Goal: Find specific page/section: Find specific page/section

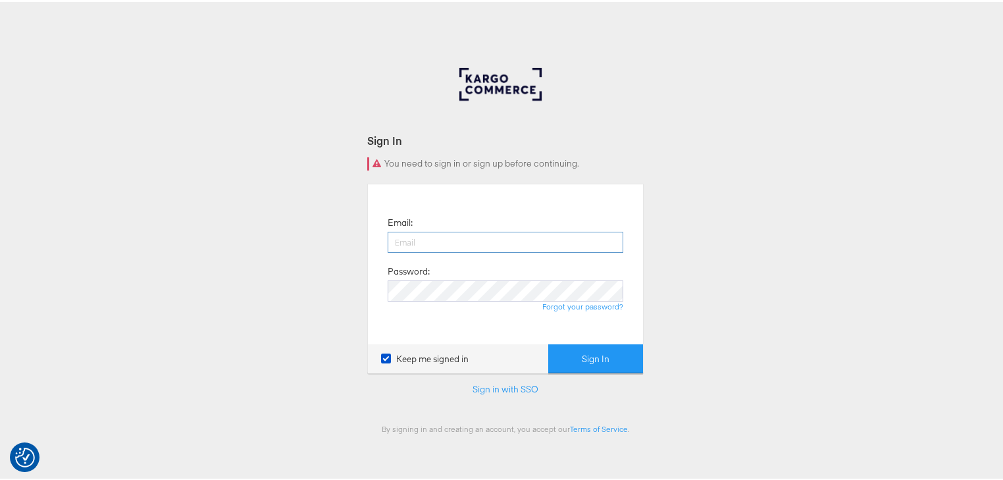
click at [484, 238] on input "email" at bounding box center [506, 240] width 236 height 21
type input "[PERSON_NAME][EMAIL_ADDRESS][PERSON_NAME][DOMAIN_NAME]"
click at [548, 342] on button "Sign In" at bounding box center [595, 357] width 95 height 30
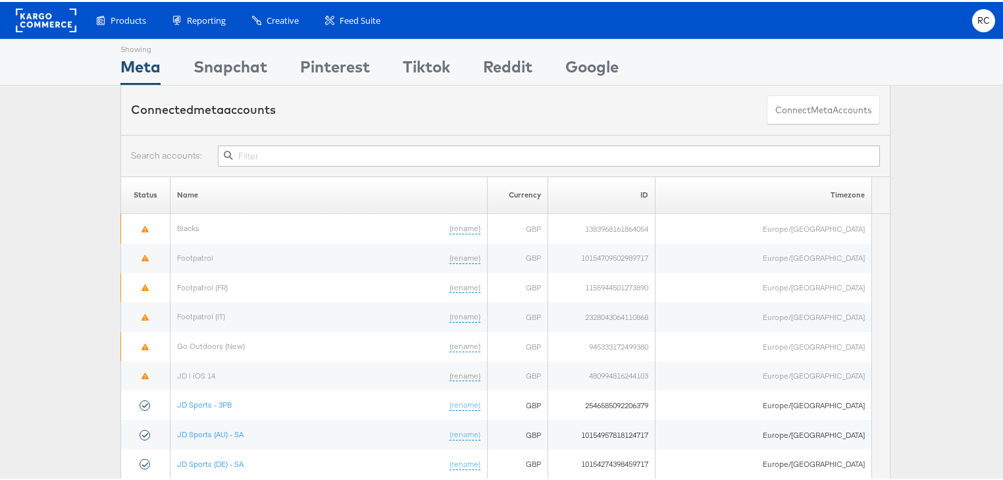
click at [244, 148] on input "text" at bounding box center [549, 153] width 662 height 21
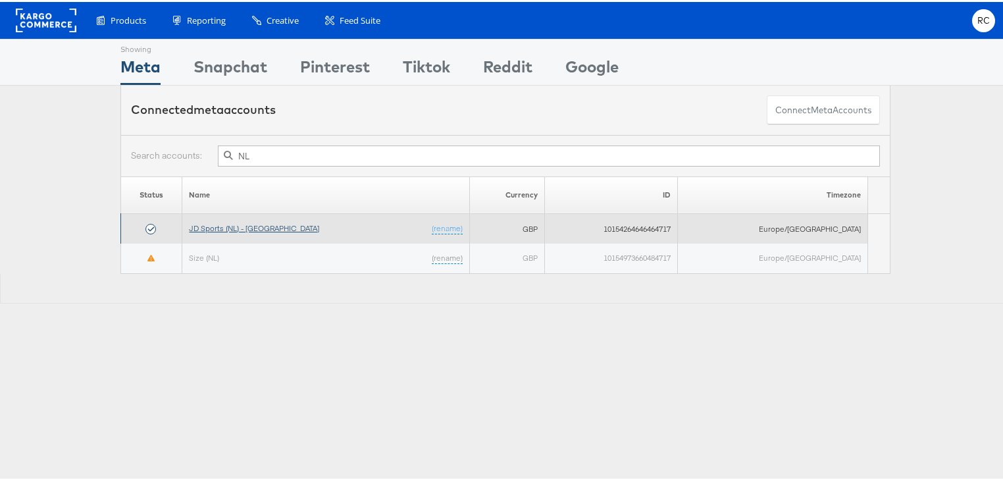
type input "NL"
click at [254, 224] on link "JD Sports (NL) - SA" at bounding box center [254, 226] width 130 height 10
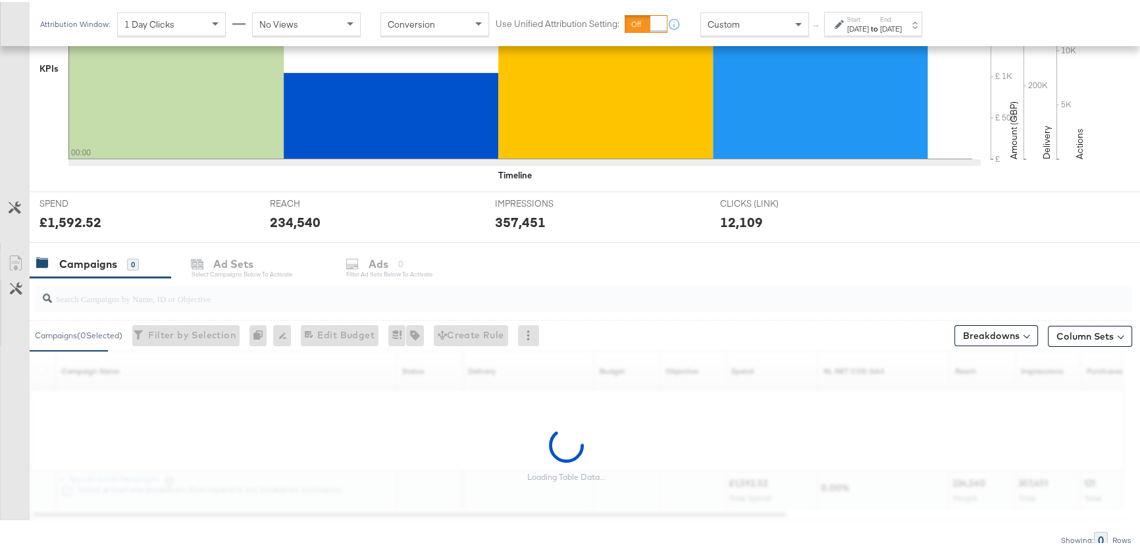
scroll to position [413, 0]
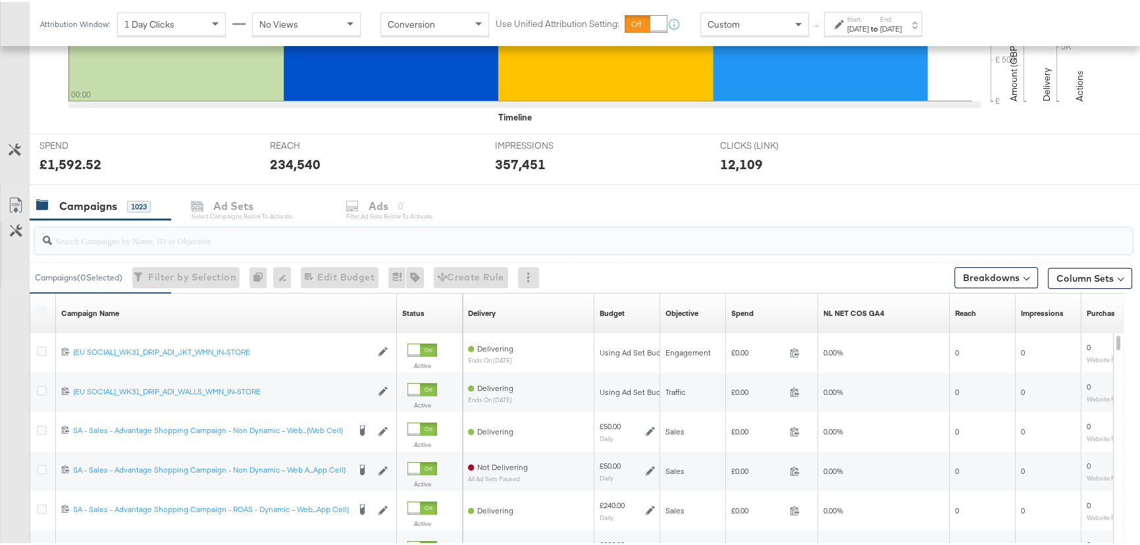
click at [440, 237] on input "search" at bounding box center [542, 233] width 981 height 26
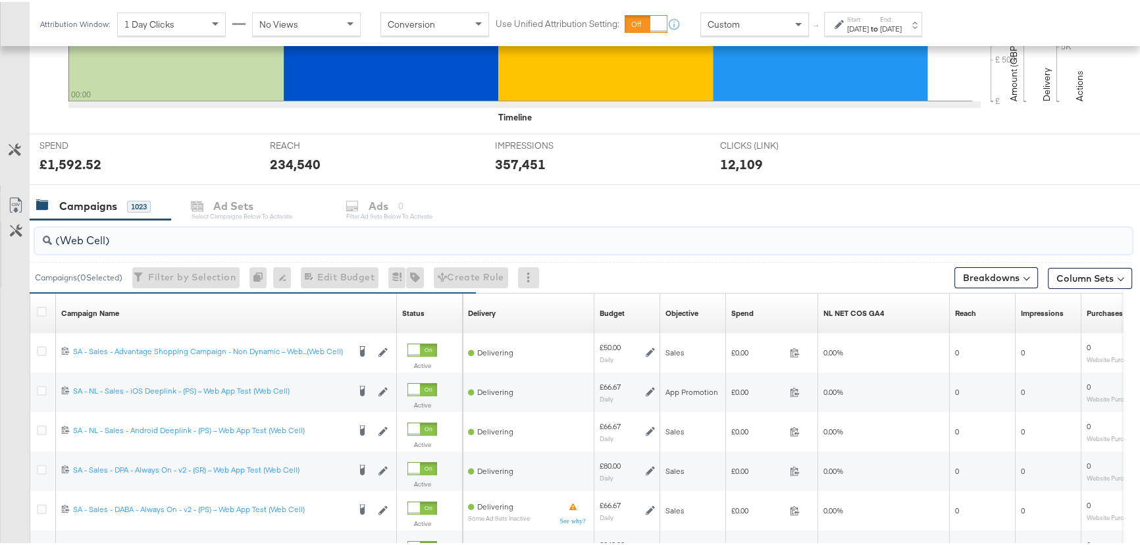
type input "(Web Cell)"
click at [902, 19] on div "Start: Aug 31st 2025 to End: Aug 31st 2025" at bounding box center [874, 22] width 55 height 19
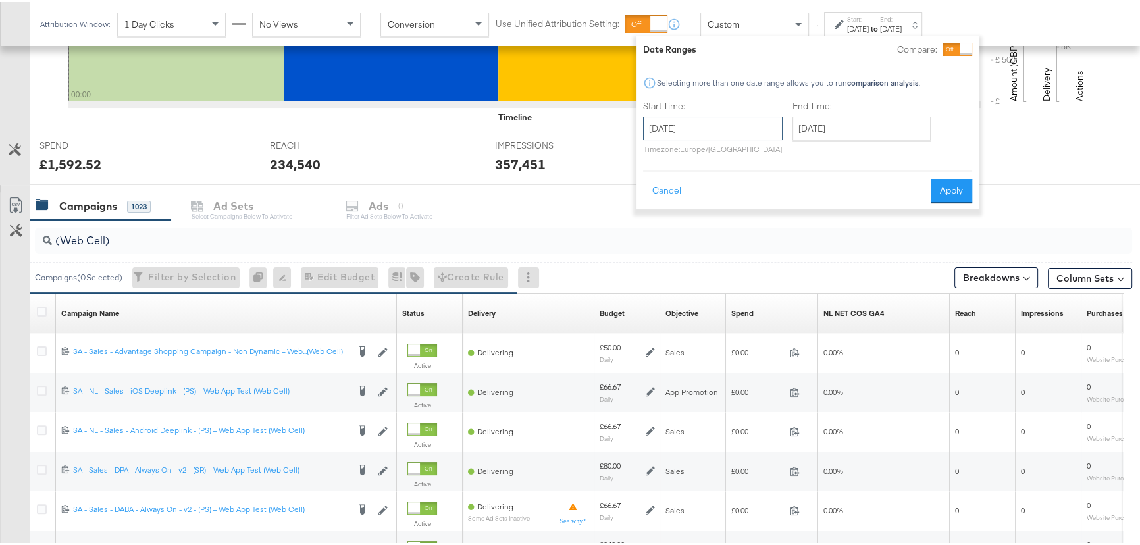
click at [752, 132] on input "August 31st 2025" at bounding box center [713, 127] width 140 height 24
click at [835, 134] on input "August 31st 2025" at bounding box center [861, 127] width 138 height 24
click at [750, 118] on input "August 31st 2025" at bounding box center [713, 127] width 140 height 24
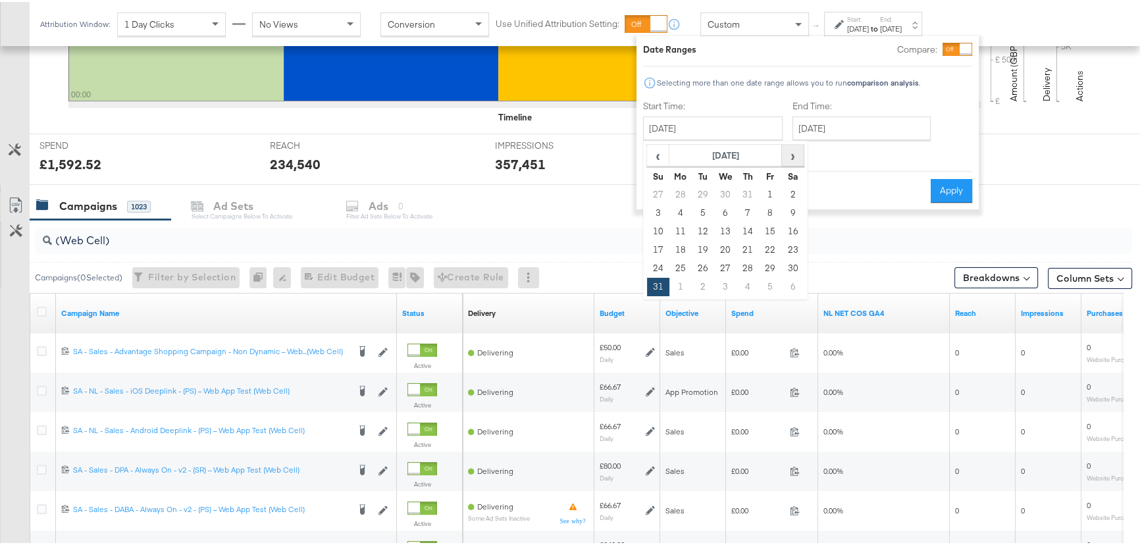
click at [795, 156] on span "›" at bounding box center [793, 153] width 20 height 20
click at [765, 190] on td "5" at bounding box center [770, 193] width 22 height 18
type input "September 5th 2025"
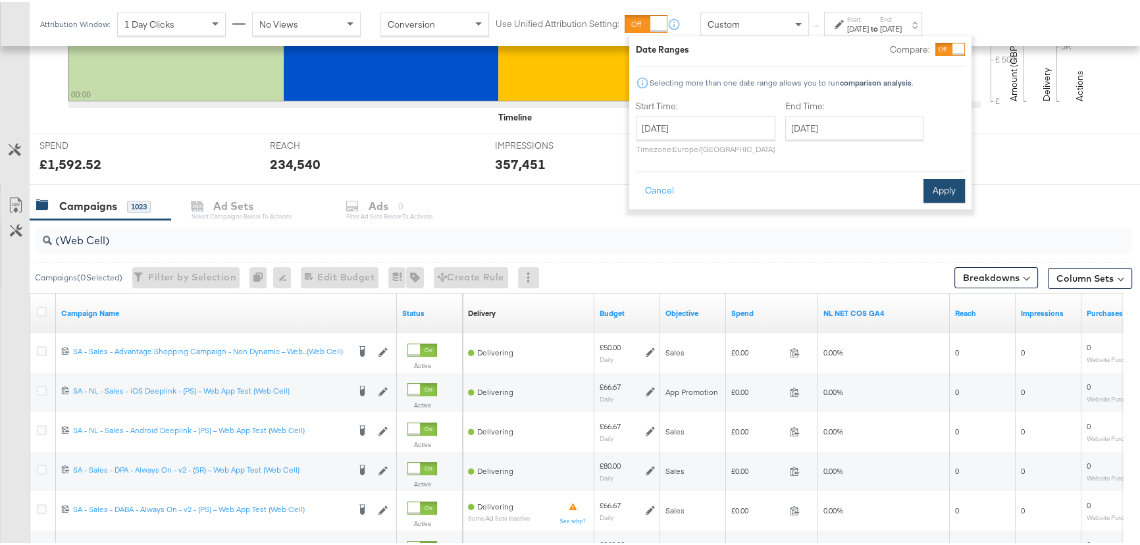
click at [934, 194] on button "Apply" at bounding box center [943, 189] width 41 height 24
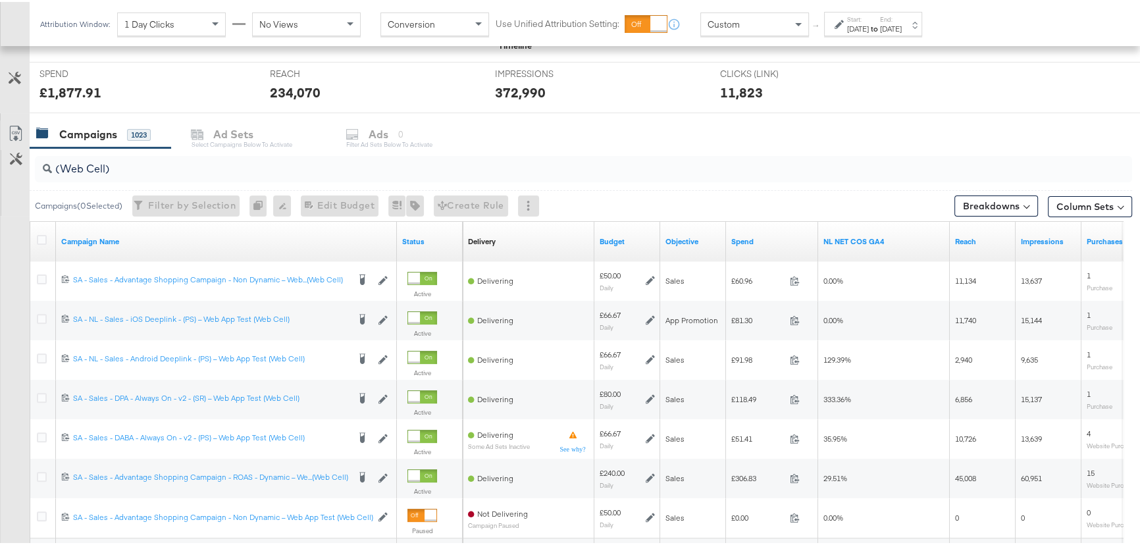
scroll to position [473, 0]
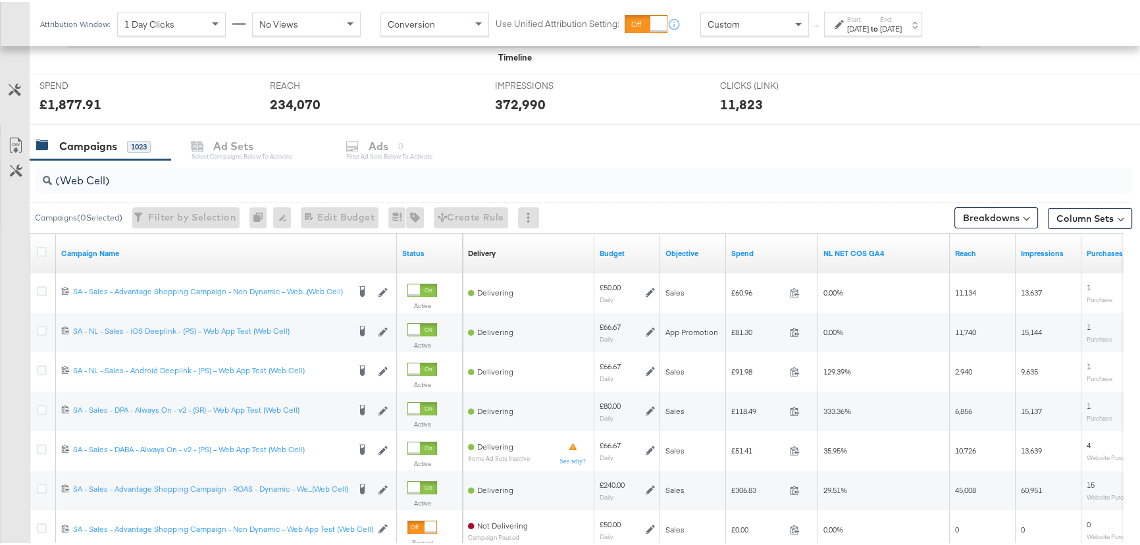
click at [902, 19] on label "End:" at bounding box center [891, 17] width 22 height 9
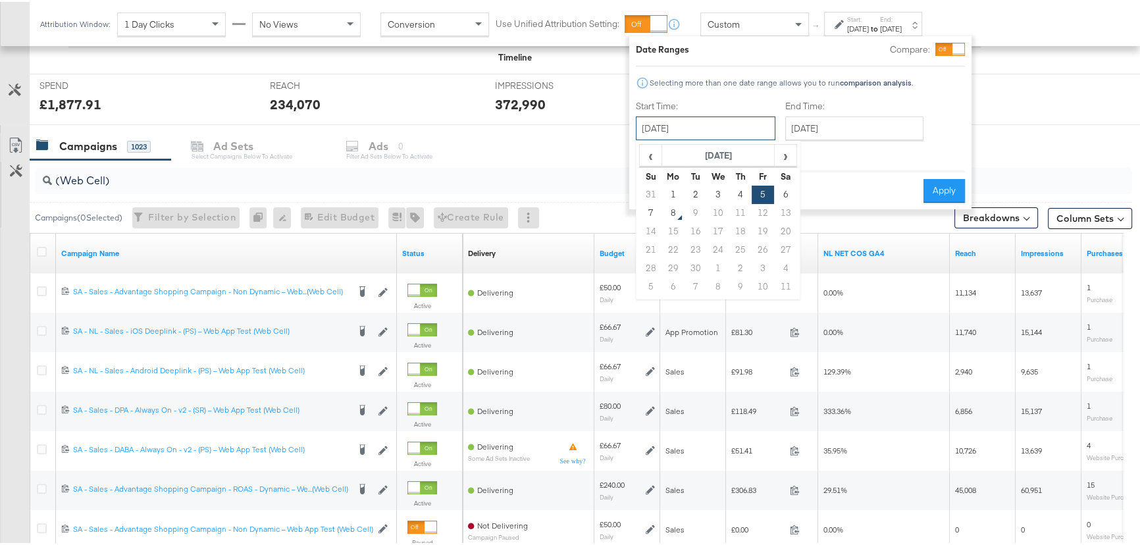
click at [747, 132] on input "September 5th 2025" at bounding box center [706, 127] width 140 height 24
click at [783, 191] on td "6" at bounding box center [785, 193] width 22 height 18
type input "September 6th 2025"
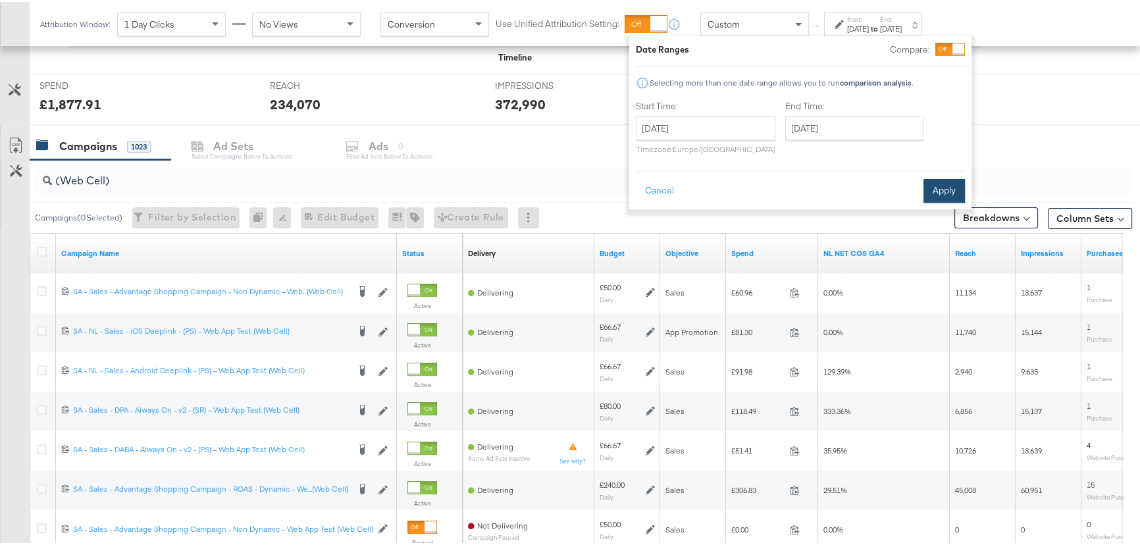
click at [933, 184] on button "Apply" at bounding box center [943, 189] width 41 height 24
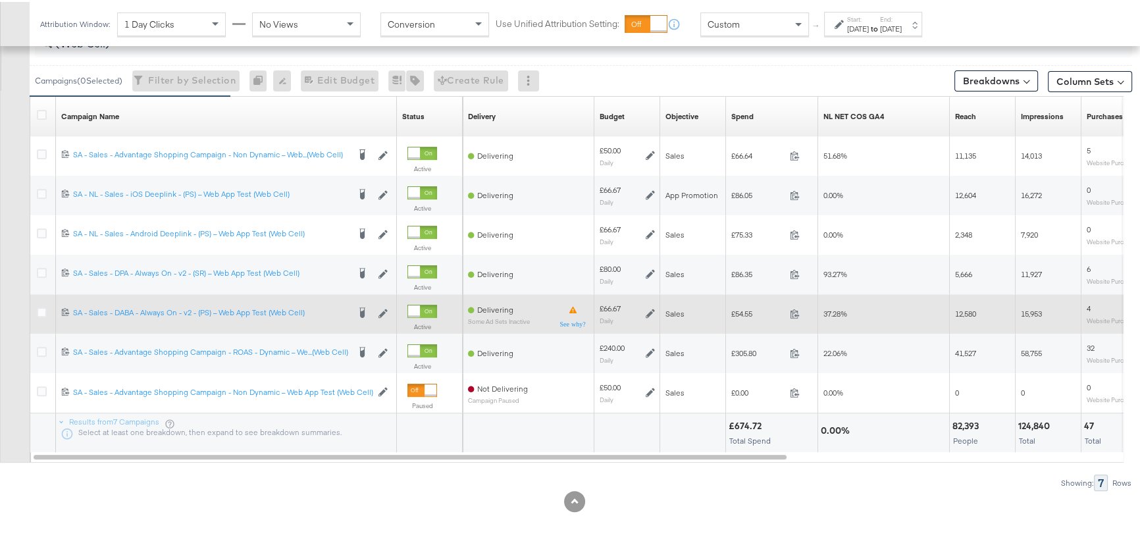
scroll to position [611, 0]
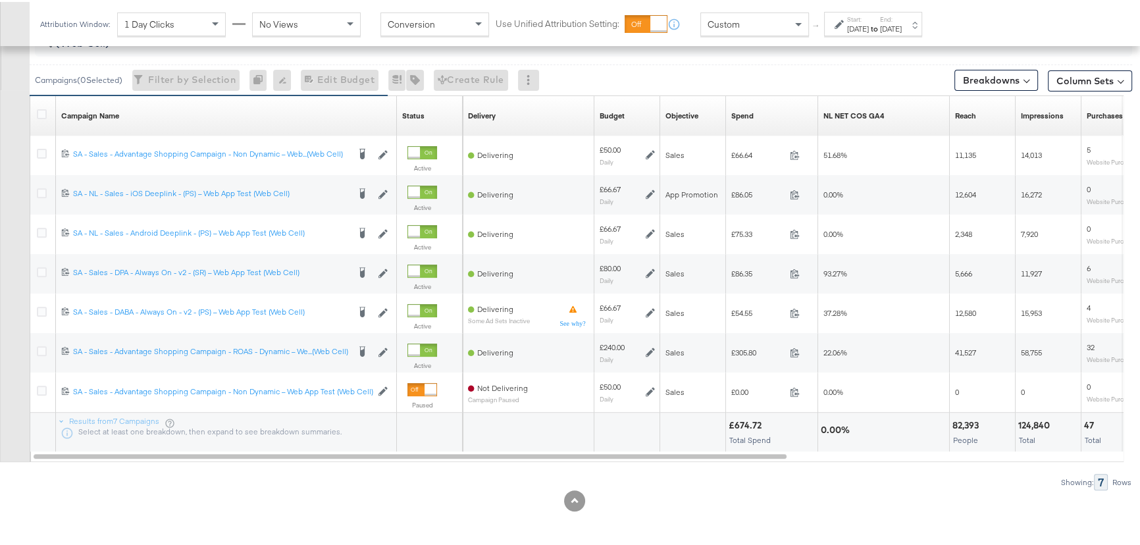
click at [880, 25] on strong "to" at bounding box center [874, 27] width 11 height 10
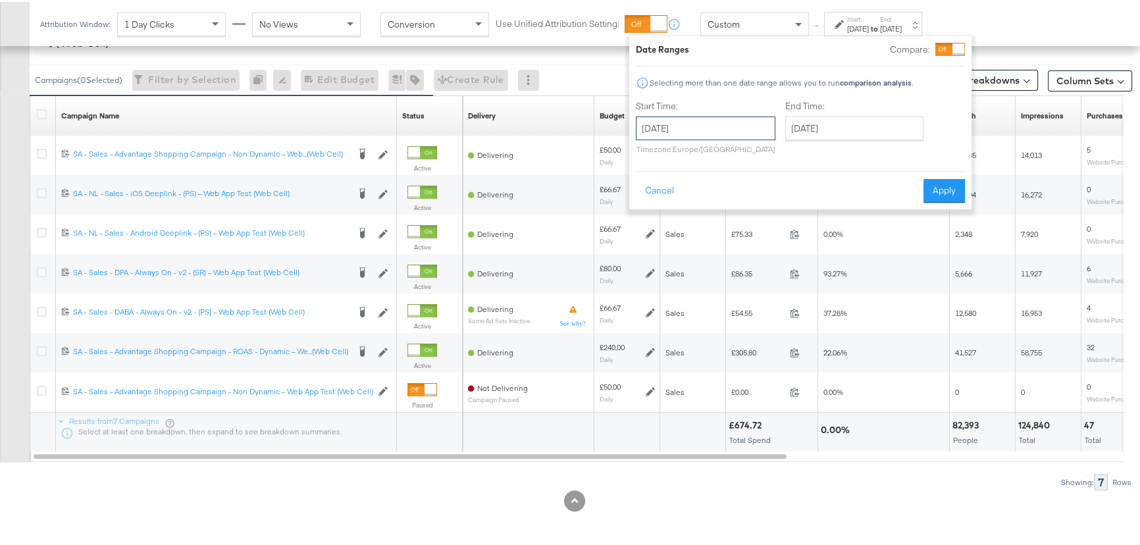
click at [723, 120] on input "September 6th 2025" at bounding box center [706, 127] width 140 height 24
click at [653, 211] on td "7" at bounding box center [651, 211] width 22 height 18
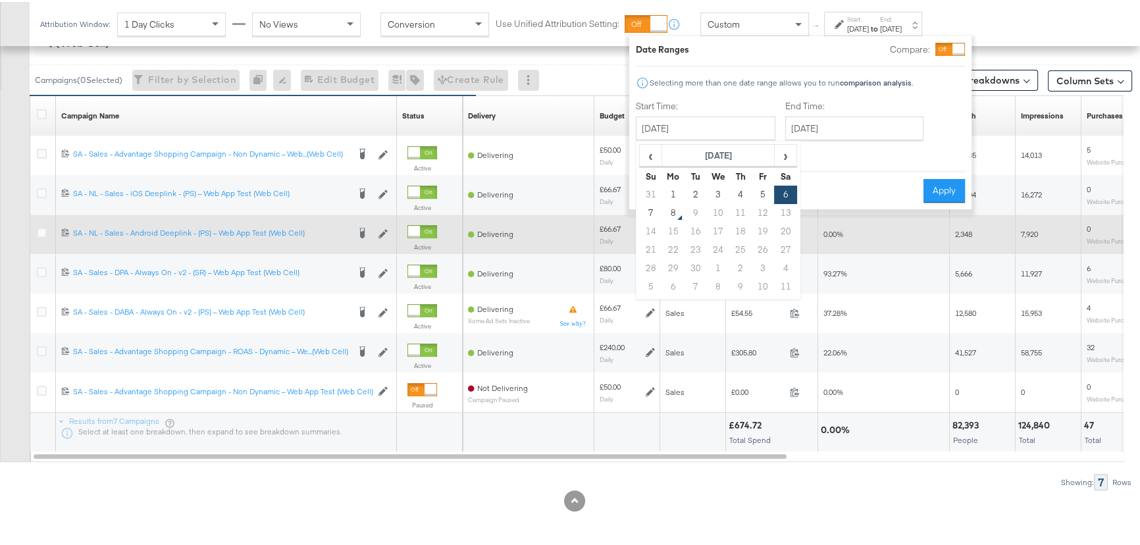
type input "September 7th 2025"
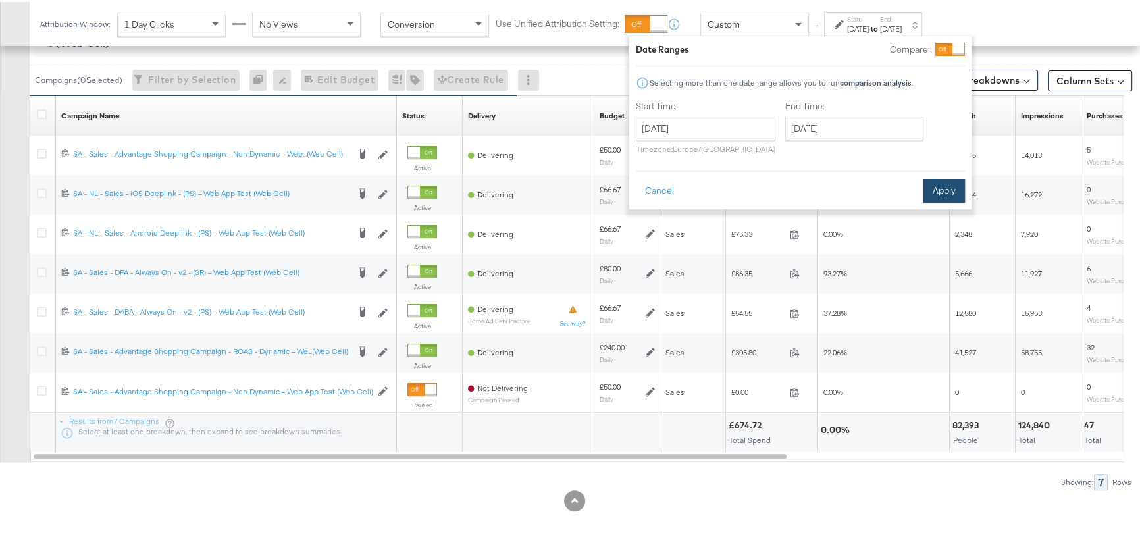
click at [955, 181] on button "Apply" at bounding box center [943, 189] width 41 height 24
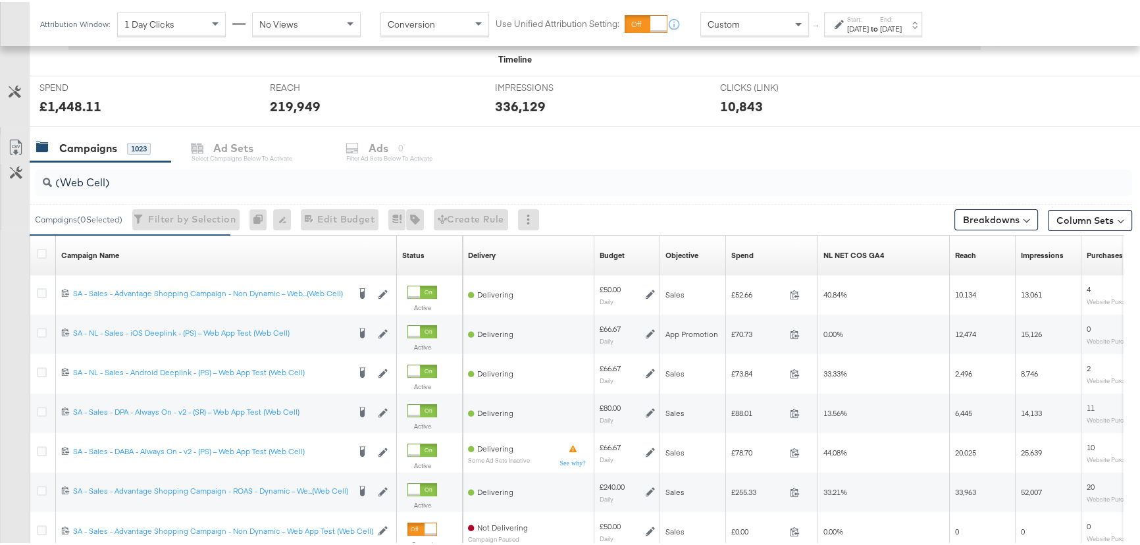
scroll to position [431, 0]
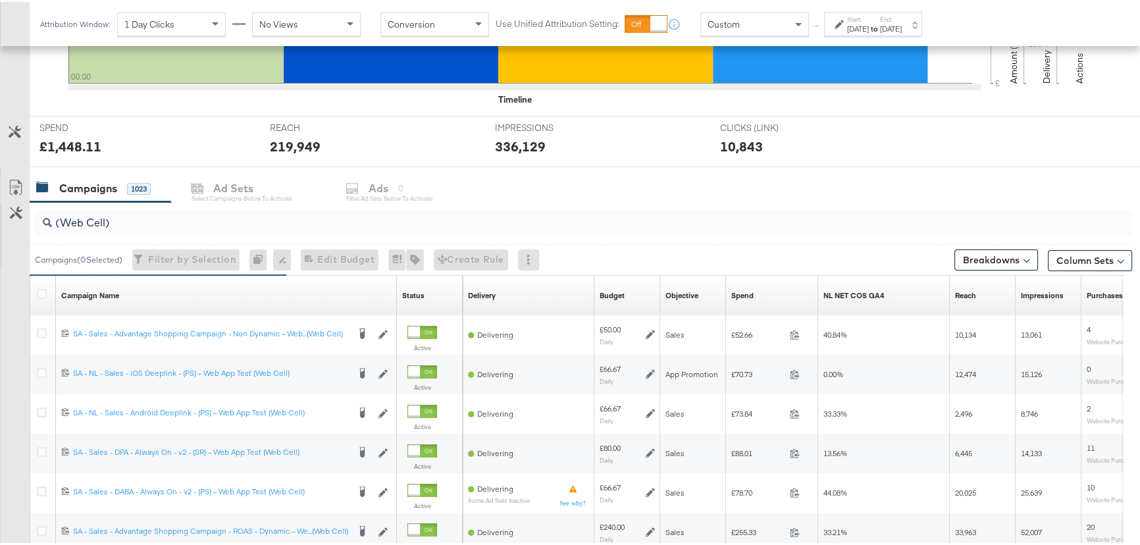
click at [860, 18] on label "Start:" at bounding box center [858, 17] width 22 height 9
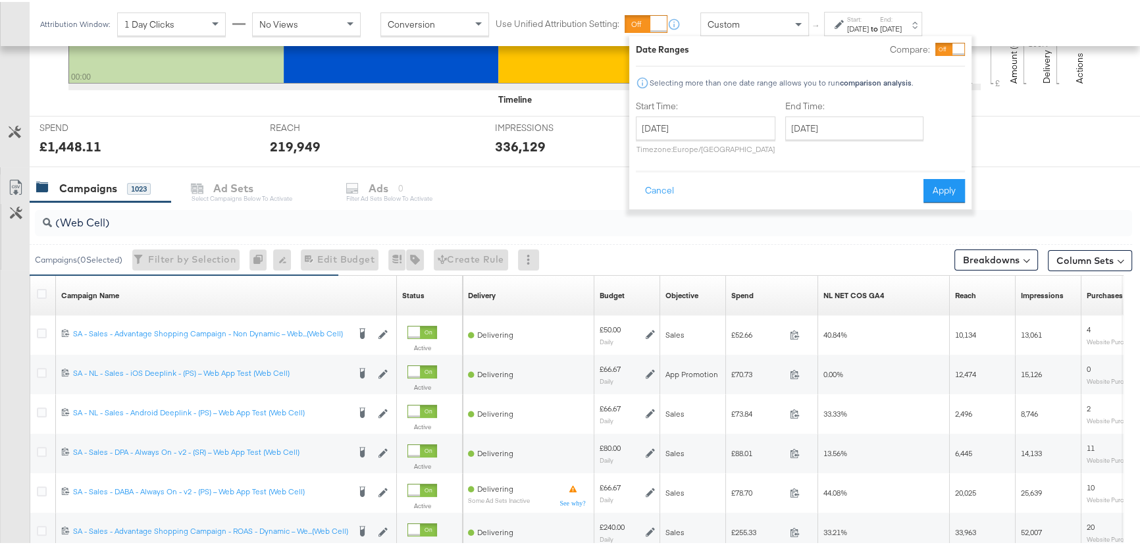
click at [86, 221] on input "(Web Cell)" at bounding box center [542, 216] width 981 height 26
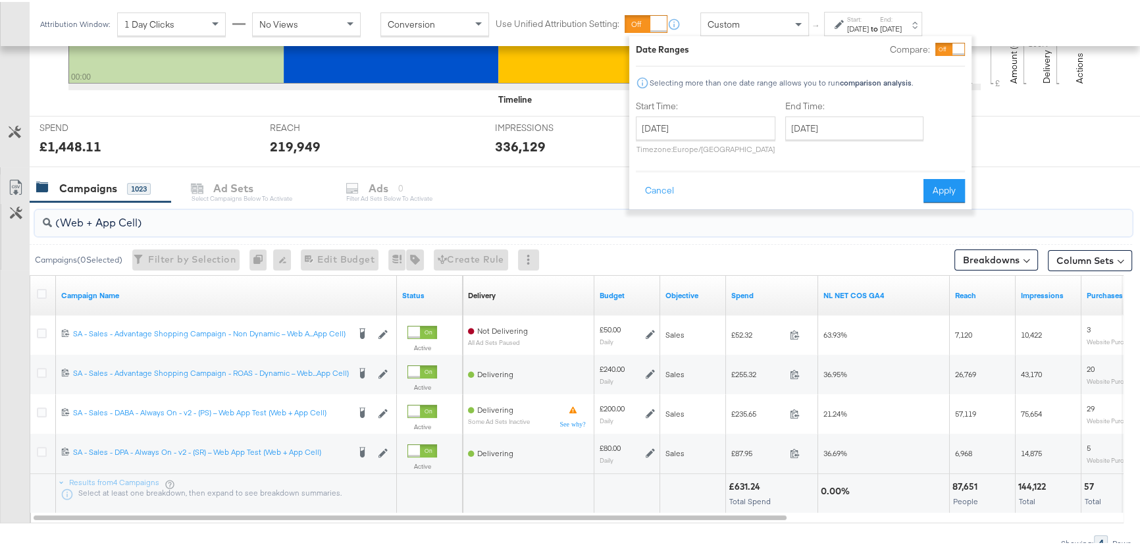
type input "(Web + App Cell)"
click at [671, 128] on input "September 7th 2025" at bounding box center [706, 127] width 140 height 24
click at [758, 188] on td "5" at bounding box center [763, 193] width 22 height 18
type input "September 5th 2025"
click at [893, 131] on input "September 7th 2025" at bounding box center [854, 127] width 138 height 24
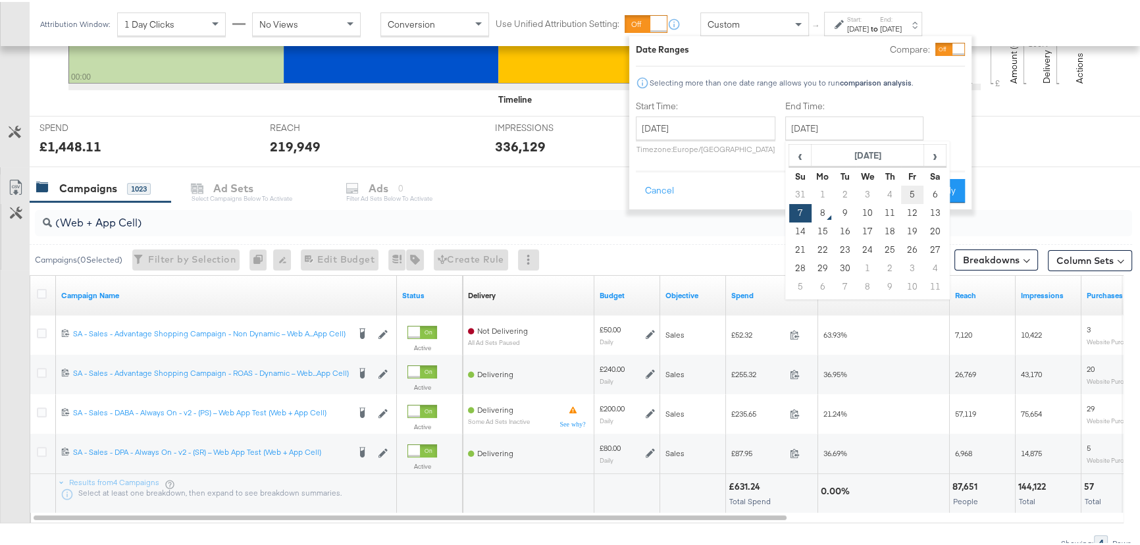
click at [909, 190] on td "5" at bounding box center [912, 193] width 22 height 18
type input "September 5th 2025"
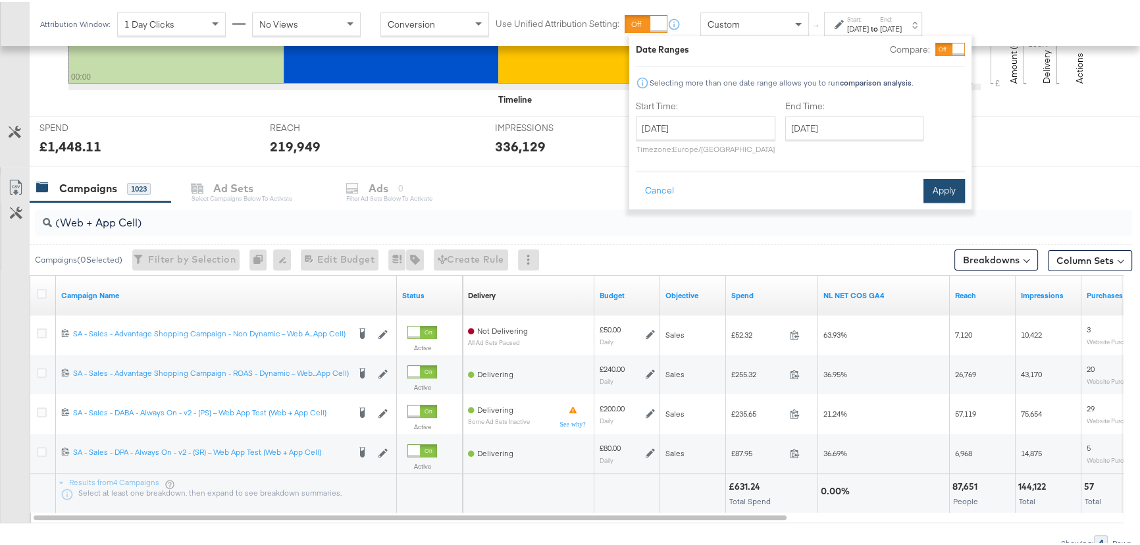
click at [943, 184] on button "Apply" at bounding box center [943, 189] width 41 height 24
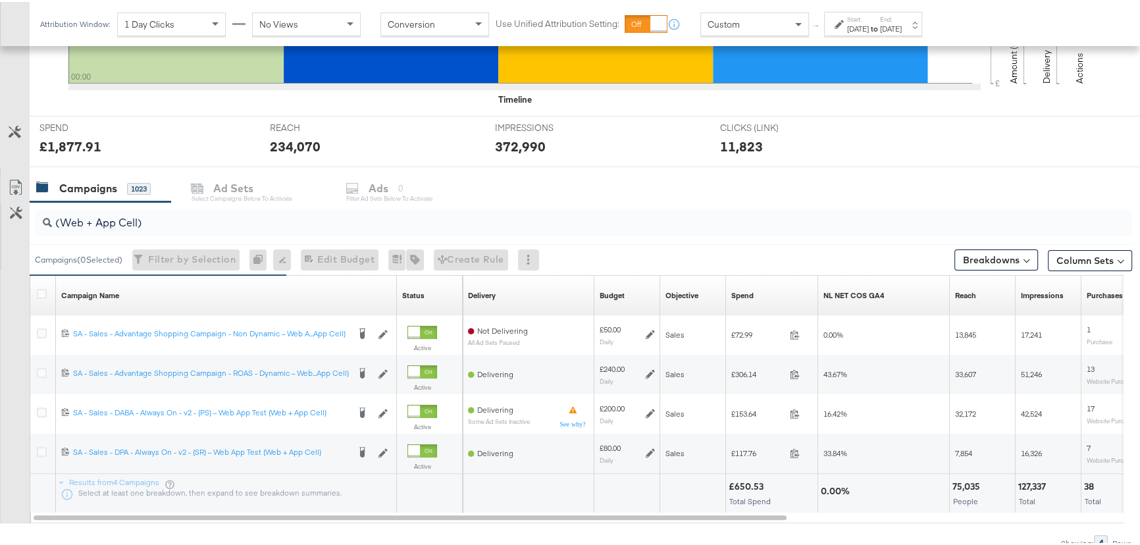
click at [880, 29] on strong "to" at bounding box center [874, 27] width 11 height 10
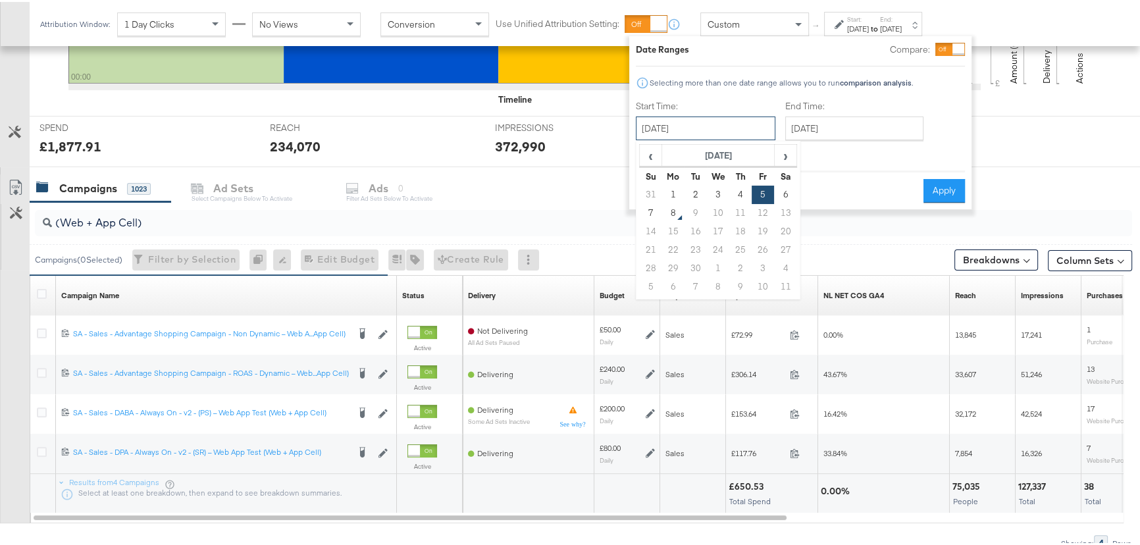
click at [725, 128] on input "September 5th 2025" at bounding box center [706, 127] width 140 height 24
click at [785, 188] on td "6" at bounding box center [785, 193] width 22 height 18
type input "September 6th 2025"
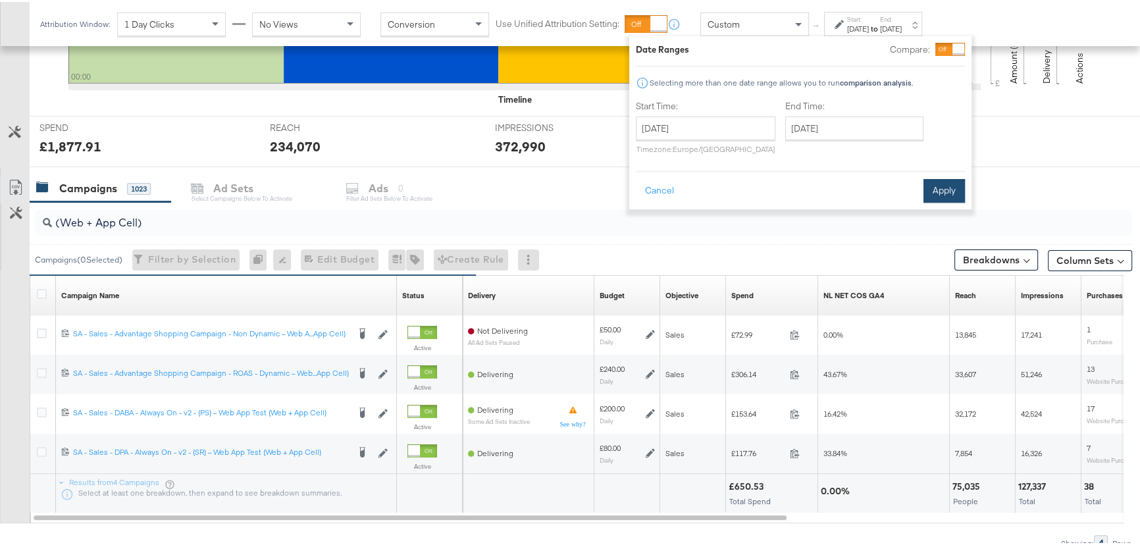
click at [944, 186] on button "Apply" at bounding box center [943, 189] width 41 height 24
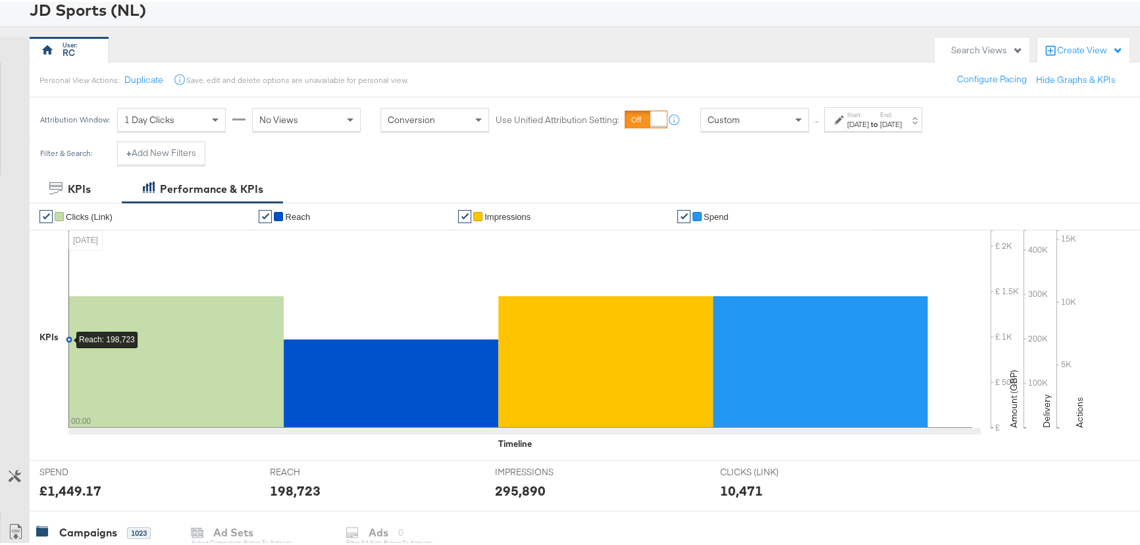
scroll to position [0, 0]
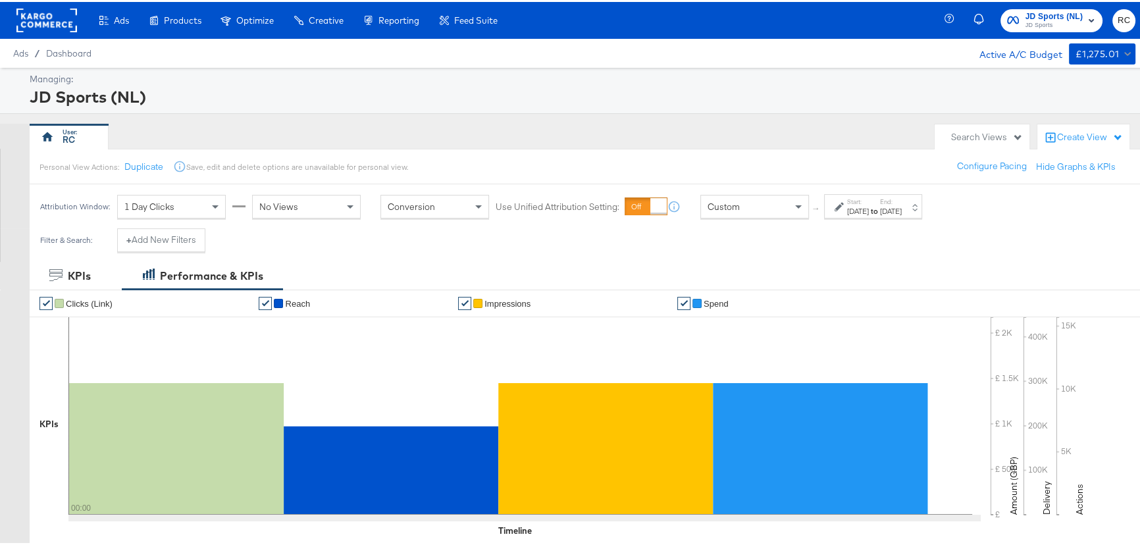
click at [1054, 18] on span "JD Sports" at bounding box center [1054, 23] width 58 height 11
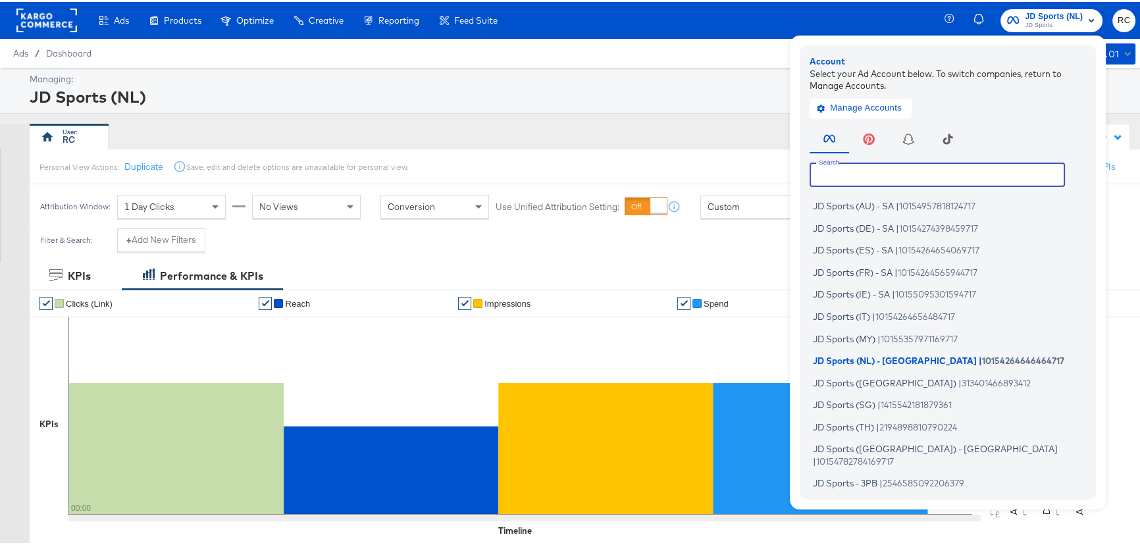
click at [901, 163] on input "text" at bounding box center [937, 173] width 255 height 24
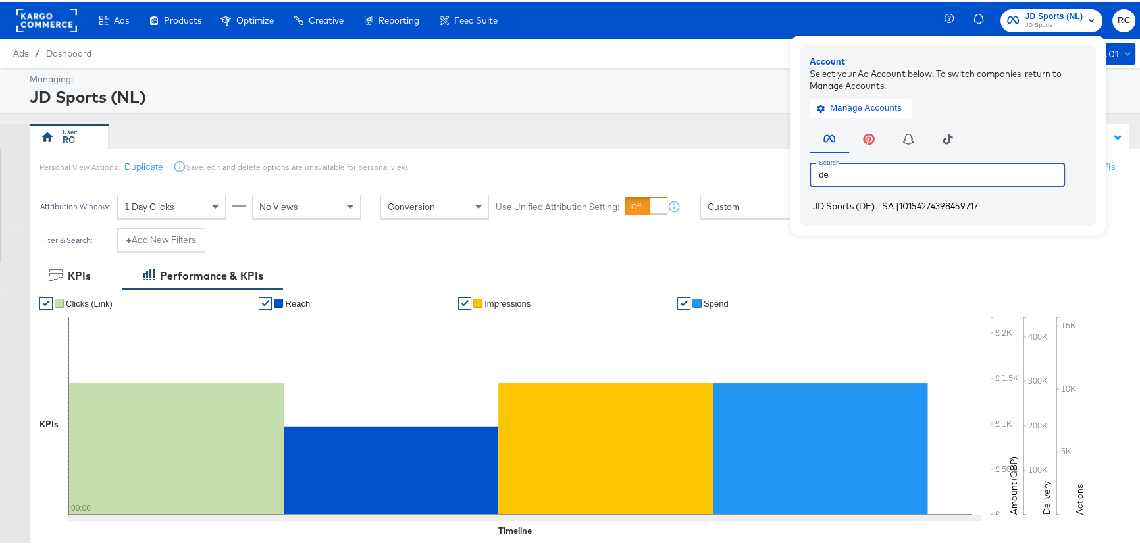
type input "de"
click at [910, 211] on li "JD Sports (DE) - SA | 10154274398459717" at bounding box center [951, 204] width 283 height 19
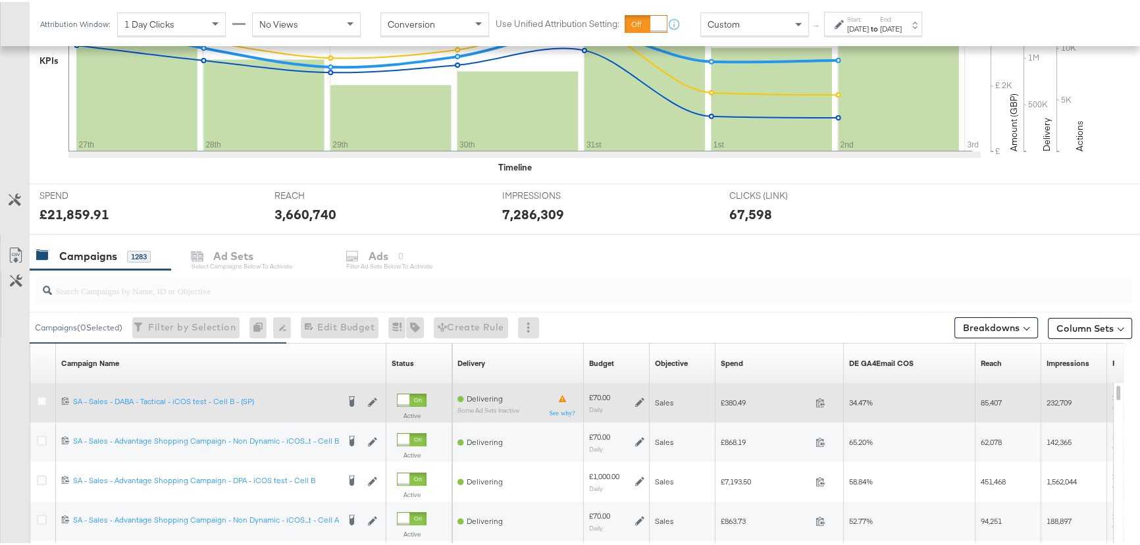
scroll to position [479, 0]
